Goal: Task Accomplishment & Management: Complete application form

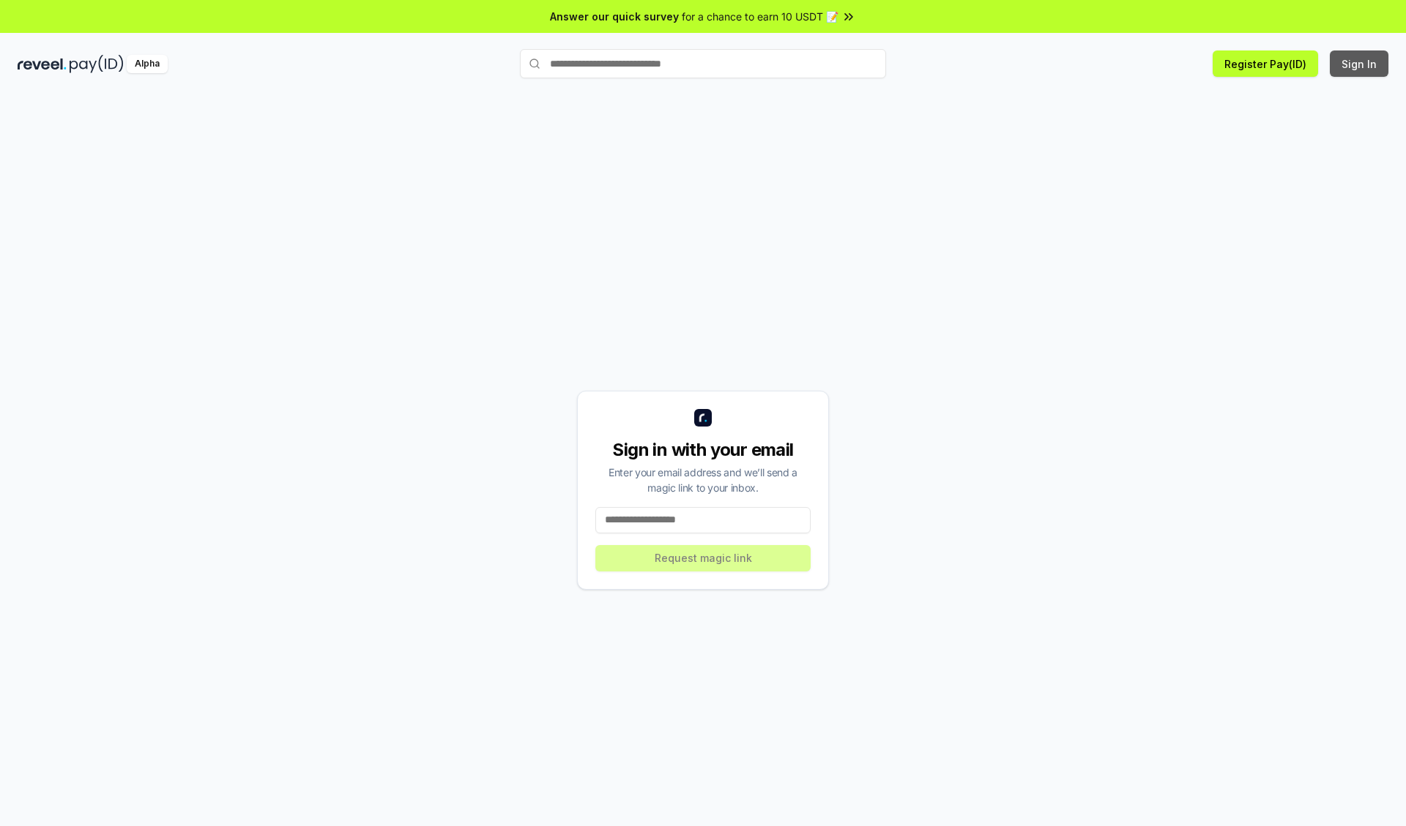
click at [1359, 64] on button "Sign In" at bounding box center [1358, 64] width 59 height 26
type input "**********"
click at [703, 558] on button "Request magic link" at bounding box center [702, 558] width 215 height 26
